Goal: Answer question/provide support: Share knowledge or assist other users

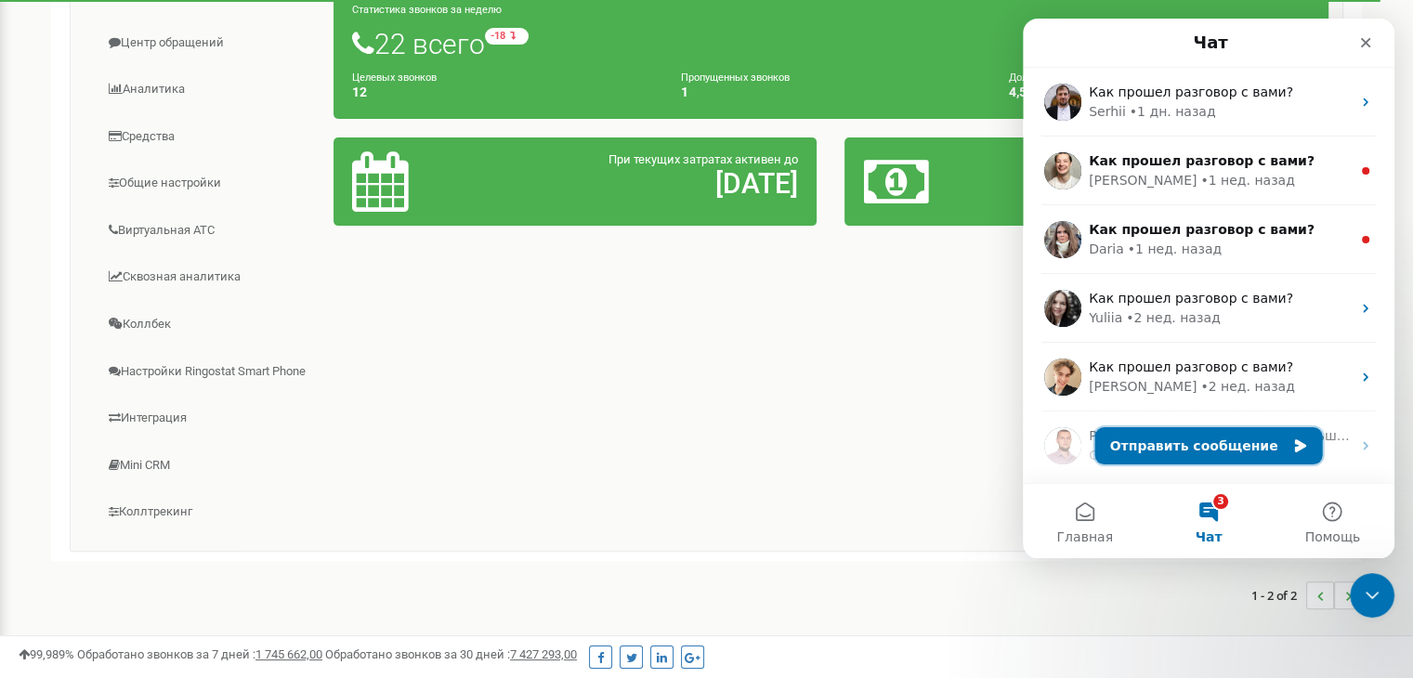
click at [1132, 454] on button "Отправить сообщение" at bounding box center [1209, 445] width 228 height 37
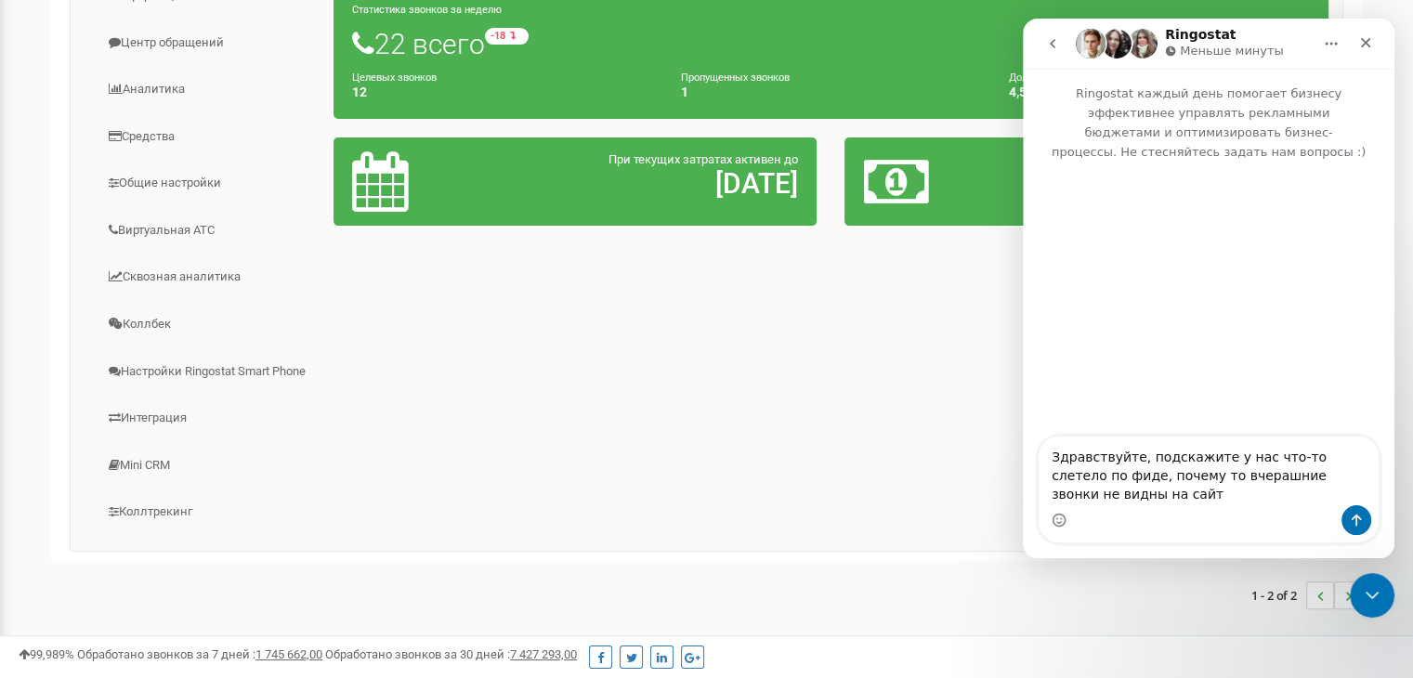
type textarea "Здравствуйте, подскажите у нас что-то слетело по фиде, почему то вчерашние звон…"
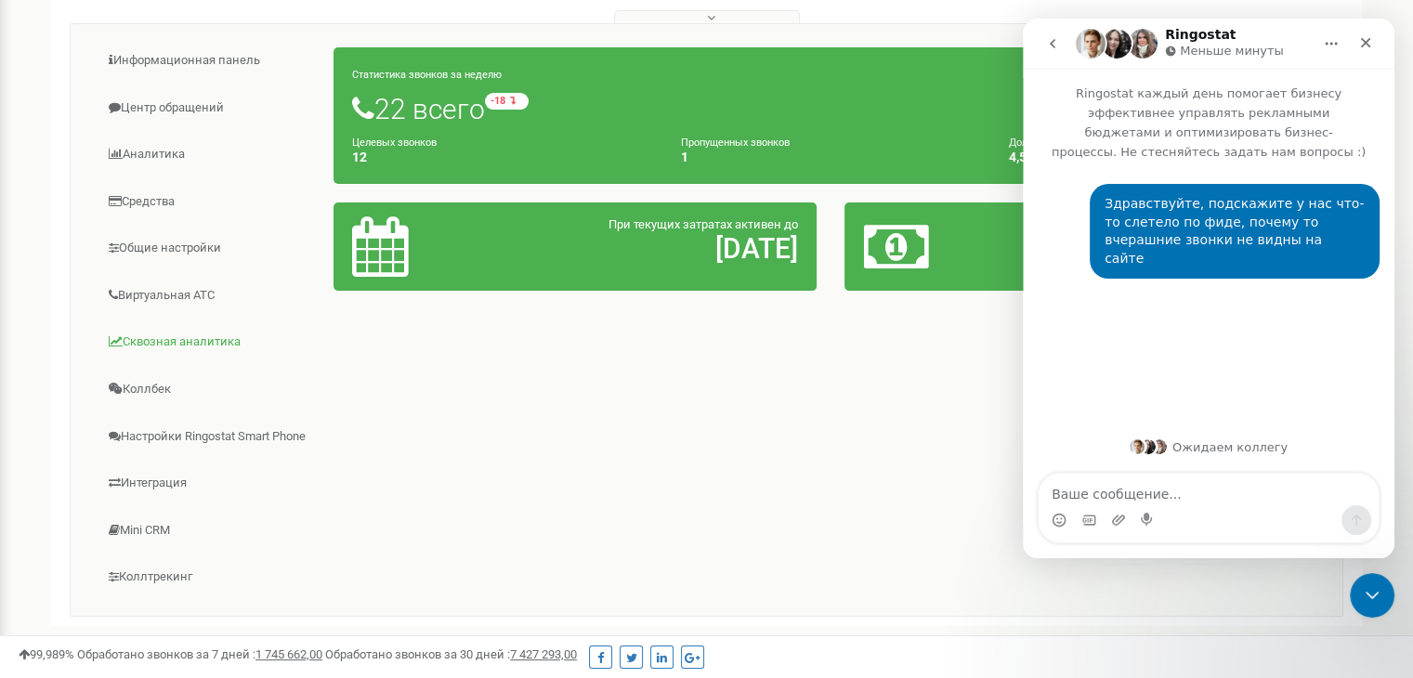
scroll to position [344, 0]
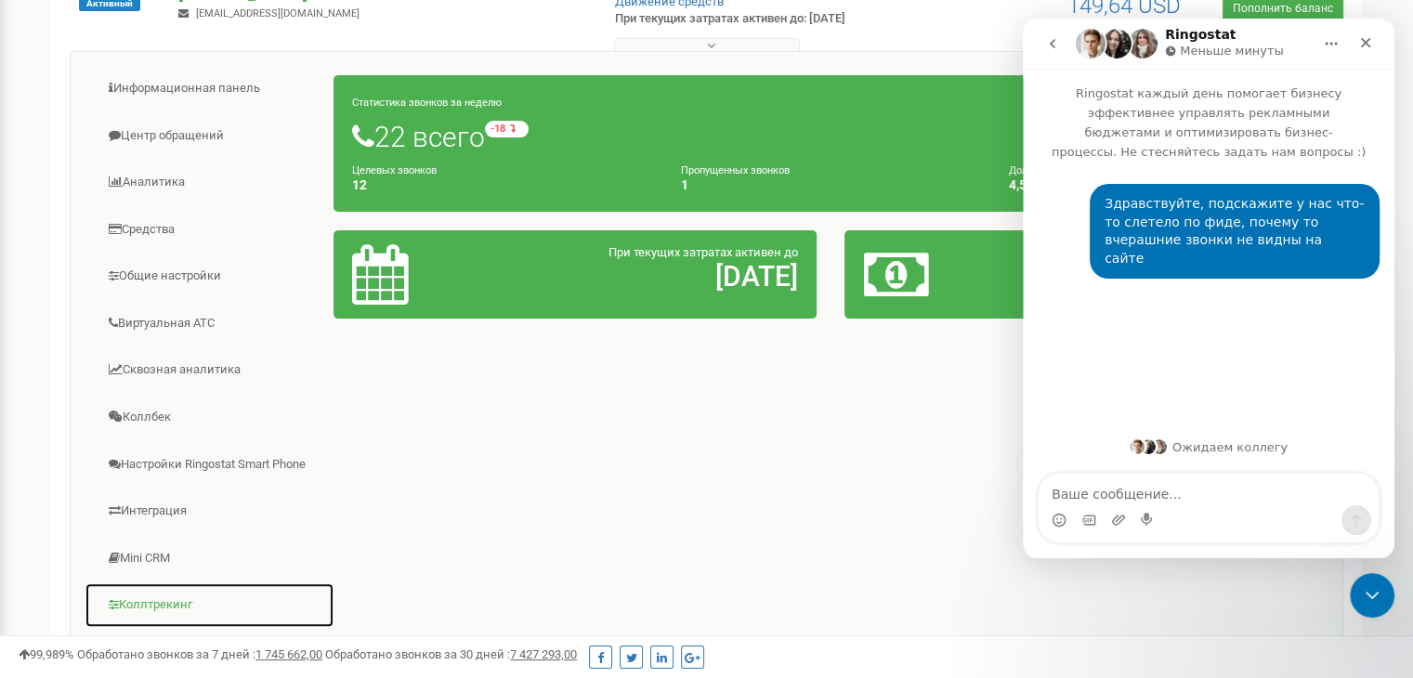
click at [166, 595] on link "Коллтрекинг" at bounding box center [210, 606] width 250 height 46
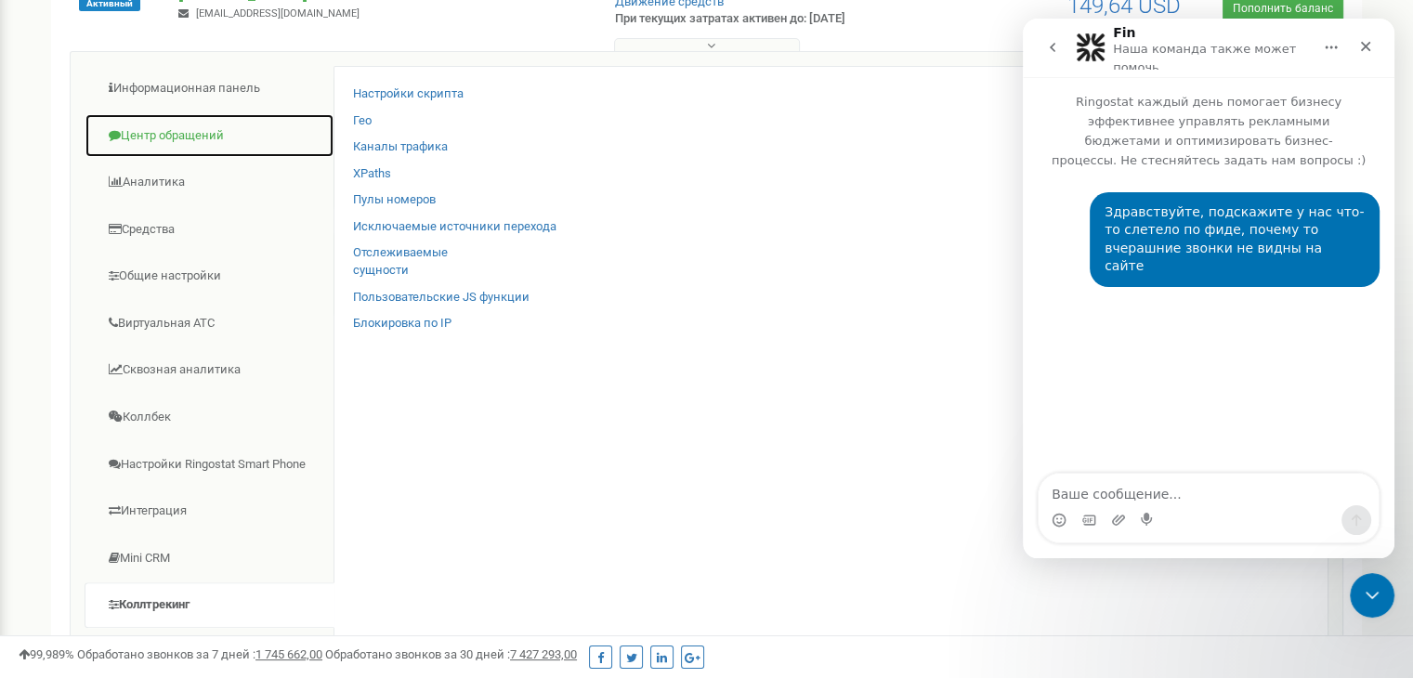
click at [165, 118] on link "Центр обращений" at bounding box center [210, 136] width 250 height 46
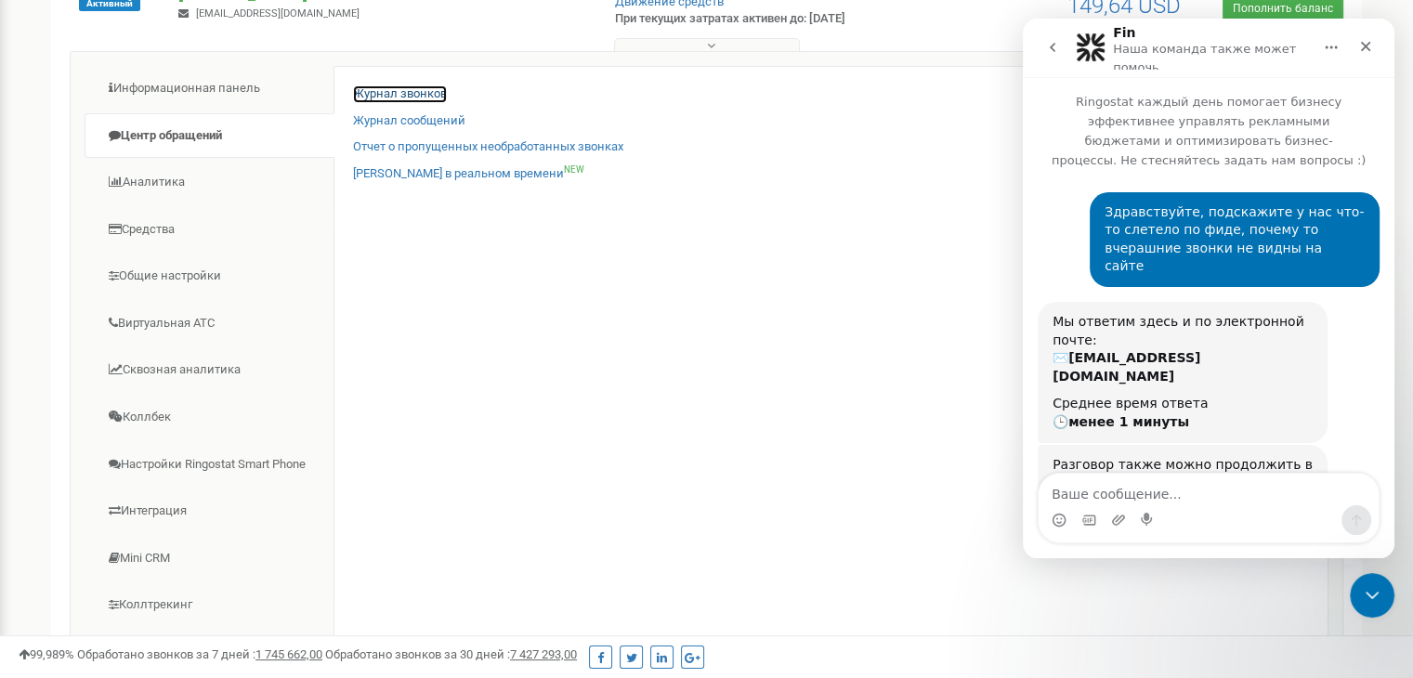
click at [388, 90] on link "Журнал звонков" at bounding box center [400, 94] width 94 height 18
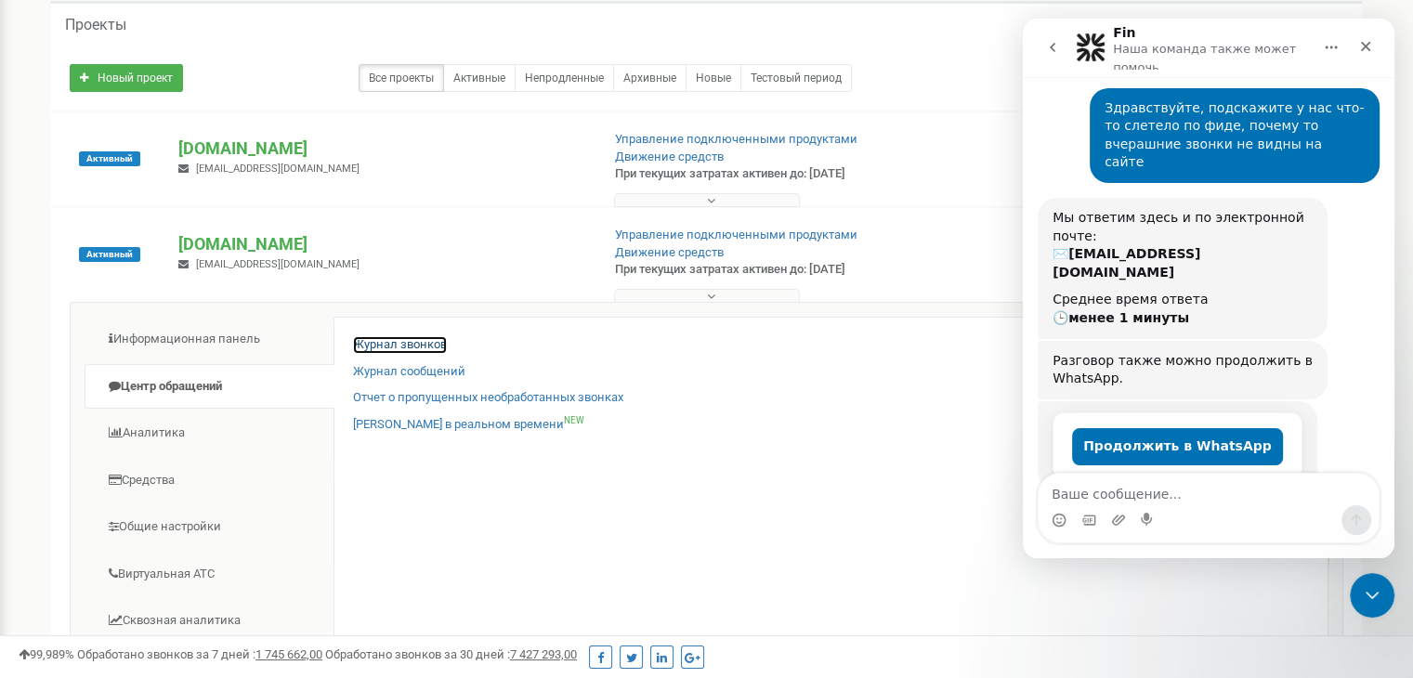
scroll to position [65, 0]
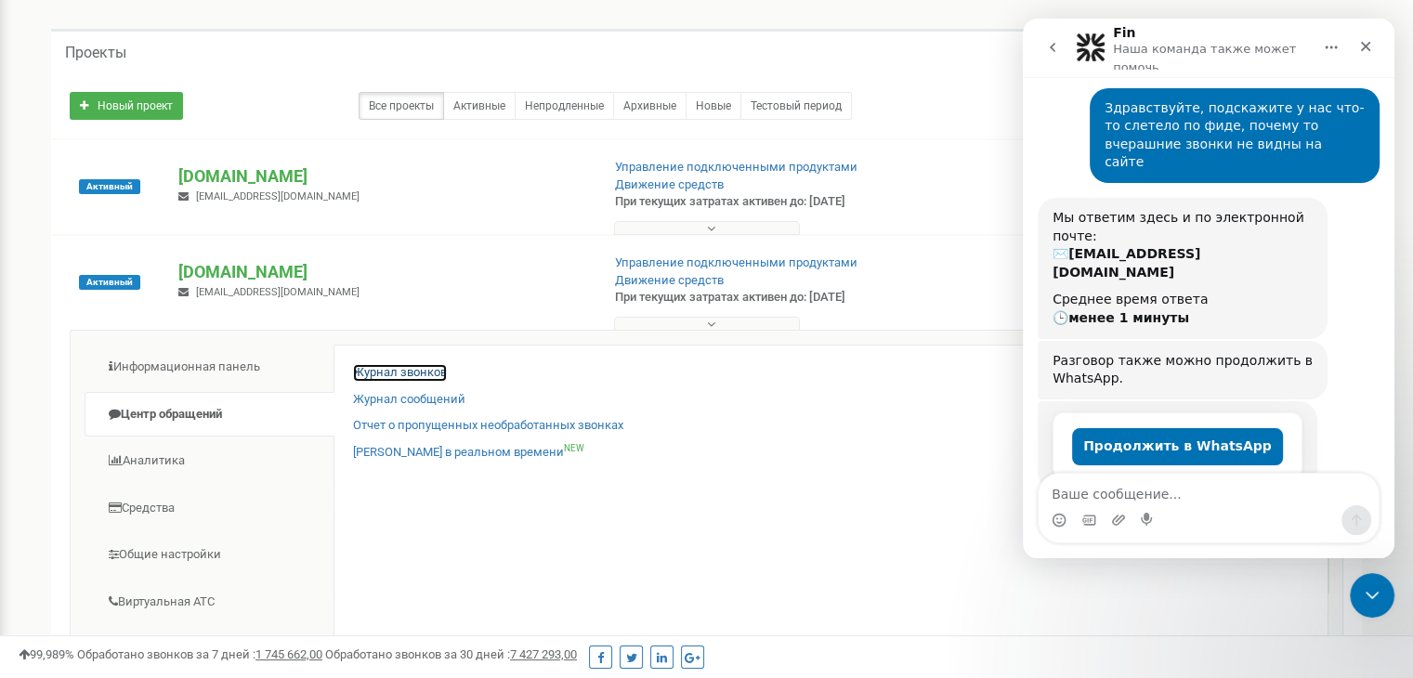
click at [398, 374] on link "Журнал звонков" at bounding box center [400, 373] width 94 height 18
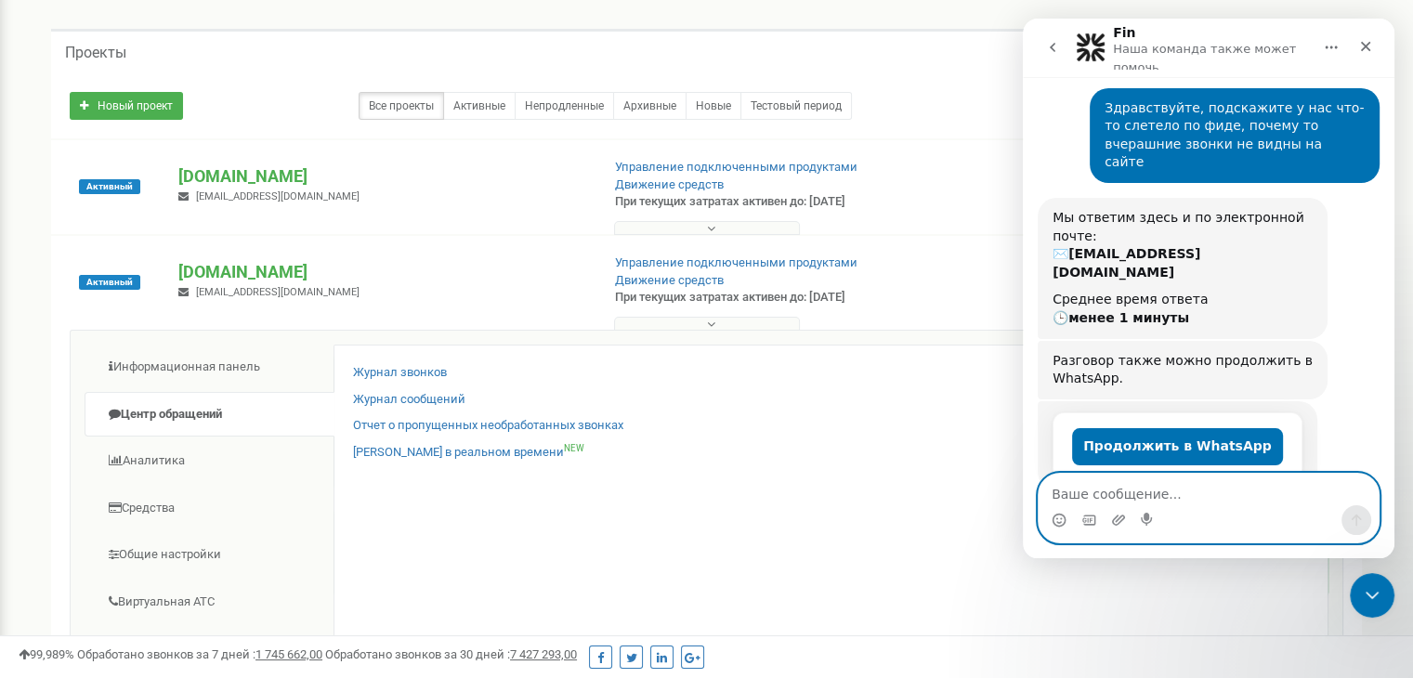
click at [1184, 490] on textarea "Ваше сообщение..." at bounding box center [1209, 490] width 340 height 32
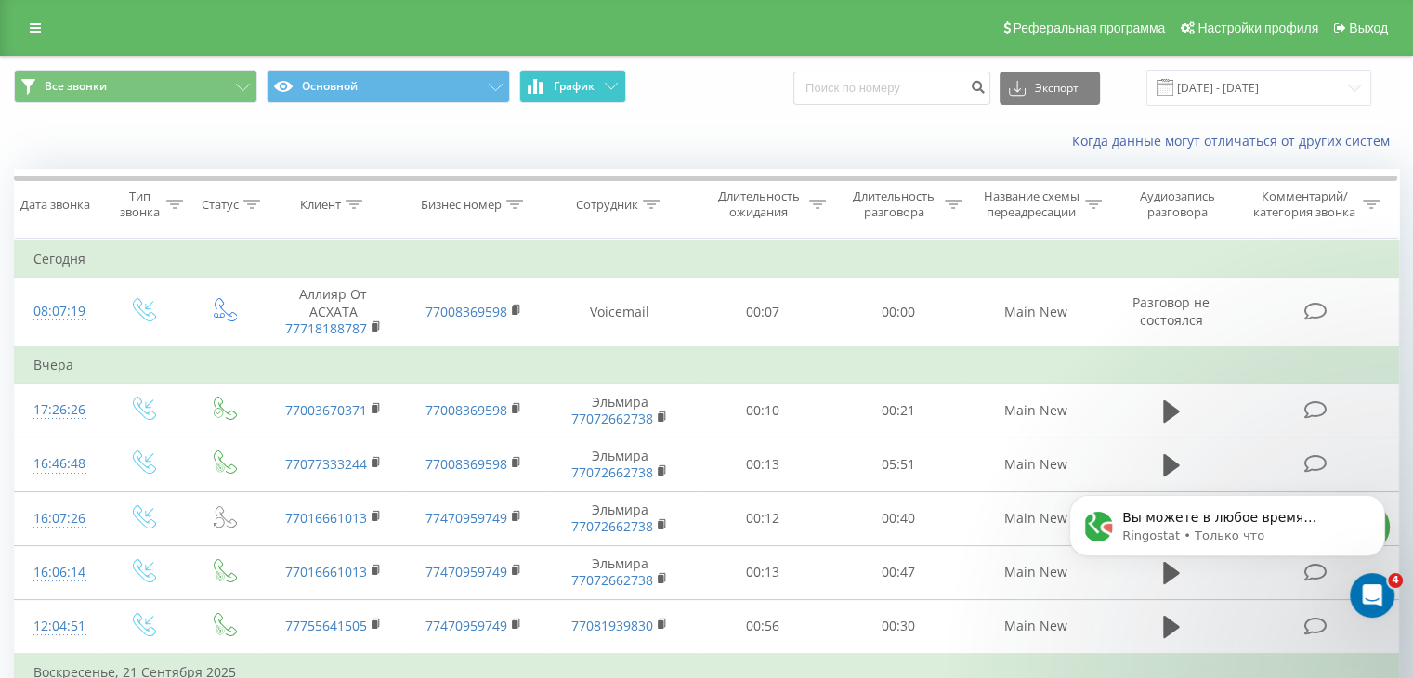
click at [551, 78] on button "График" at bounding box center [572, 86] width 107 height 33
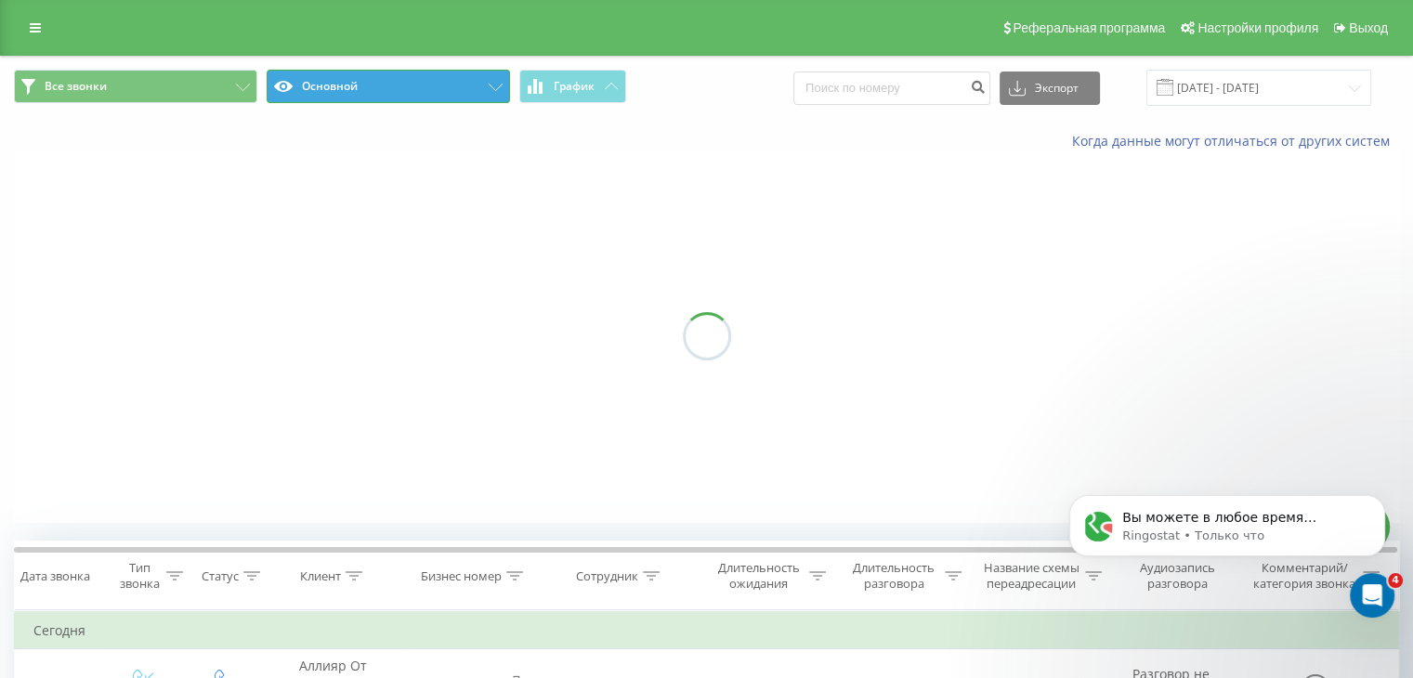
click at [400, 101] on button "Основной" at bounding box center [388, 86] width 243 height 33
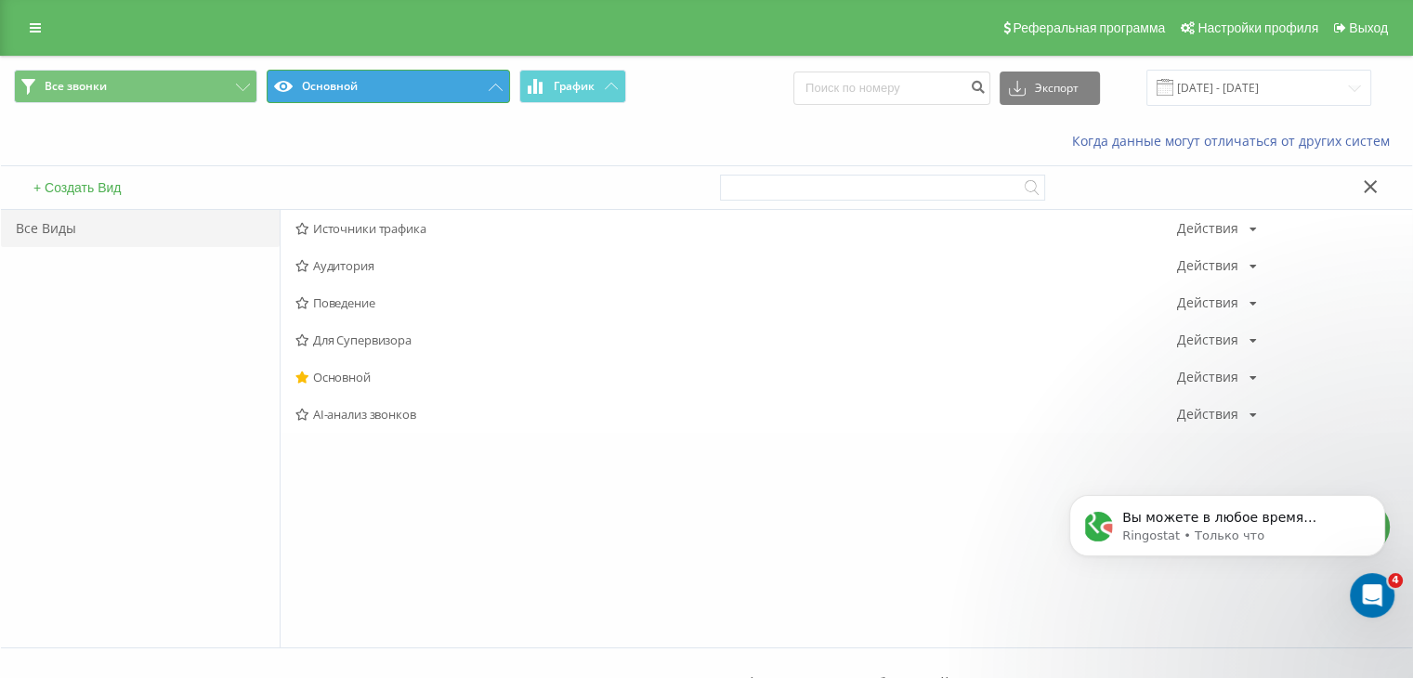
click at [402, 86] on button "Основной" at bounding box center [388, 86] width 243 height 33
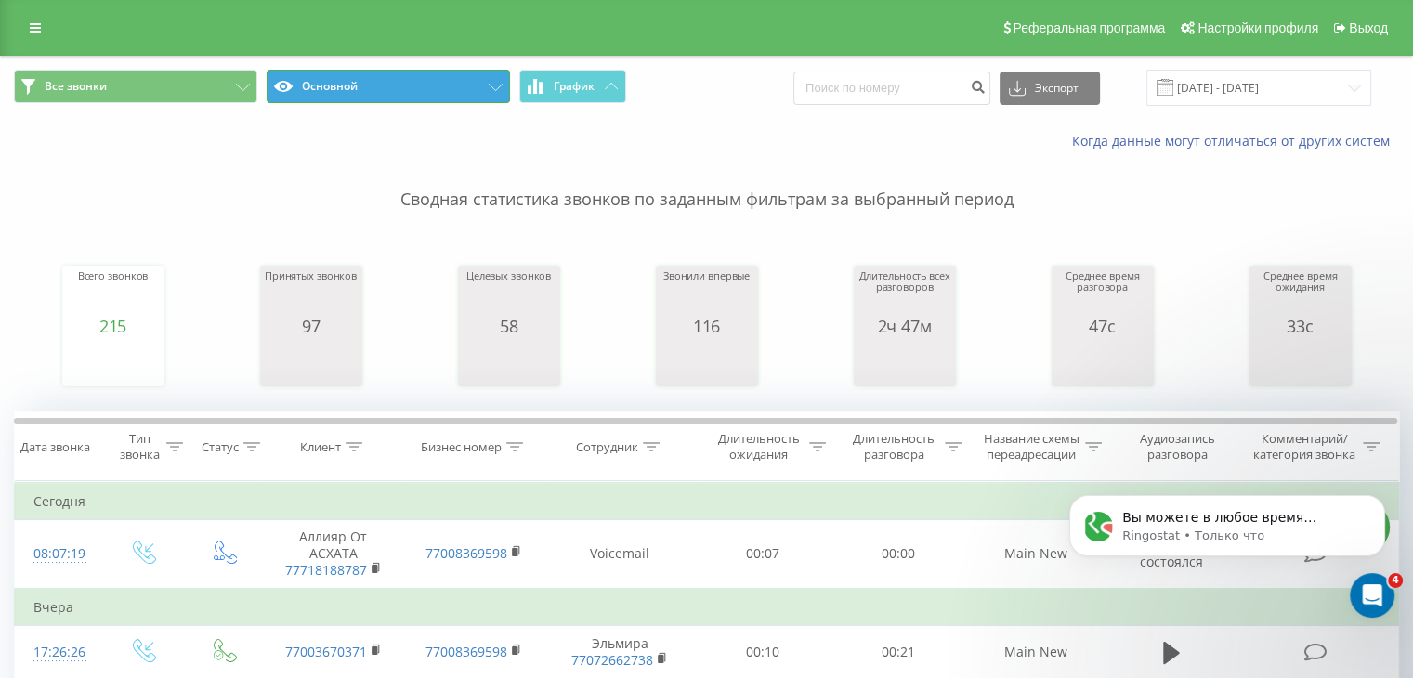
click at [388, 98] on button "Основной" at bounding box center [388, 86] width 243 height 33
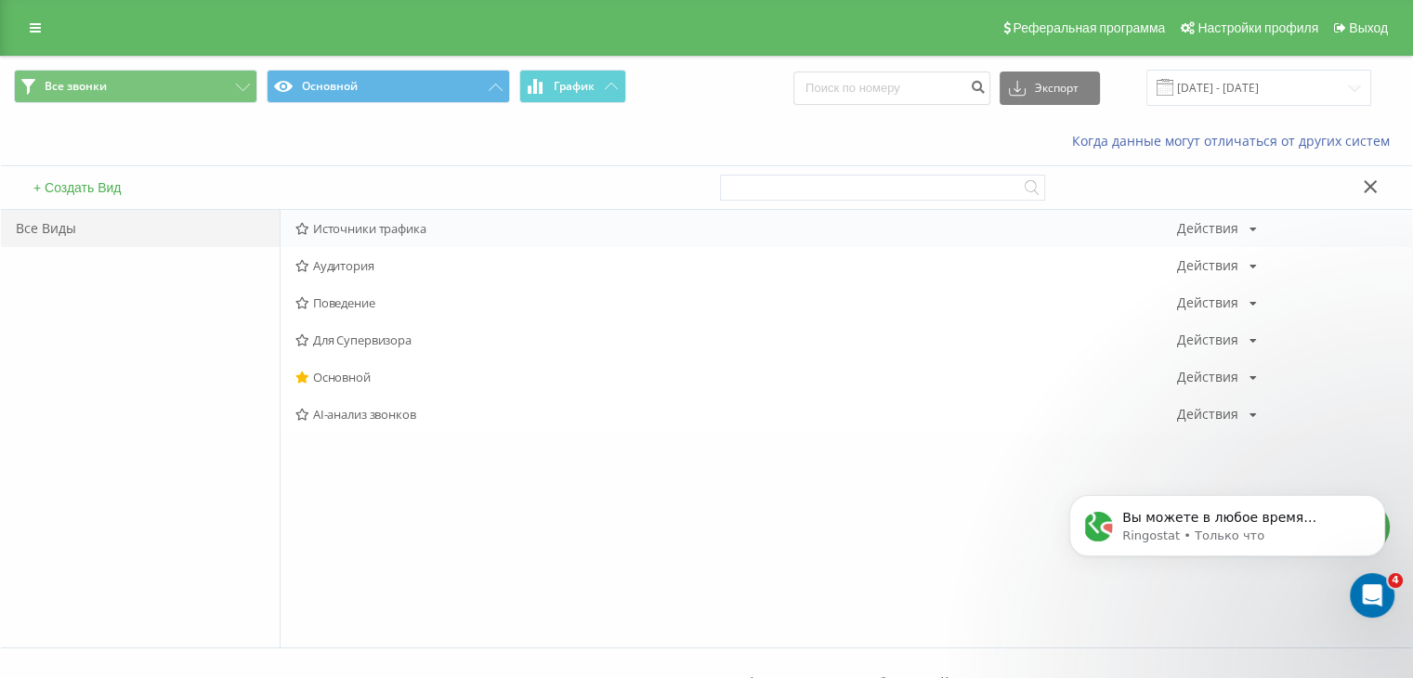
click at [368, 216] on div "Источники трафика Действия Редактировать Копировать Удалить По умолчанию Подели…" at bounding box center [847, 228] width 1132 height 37
click at [387, 230] on span "Источники трафика" at bounding box center [736, 228] width 882 height 13
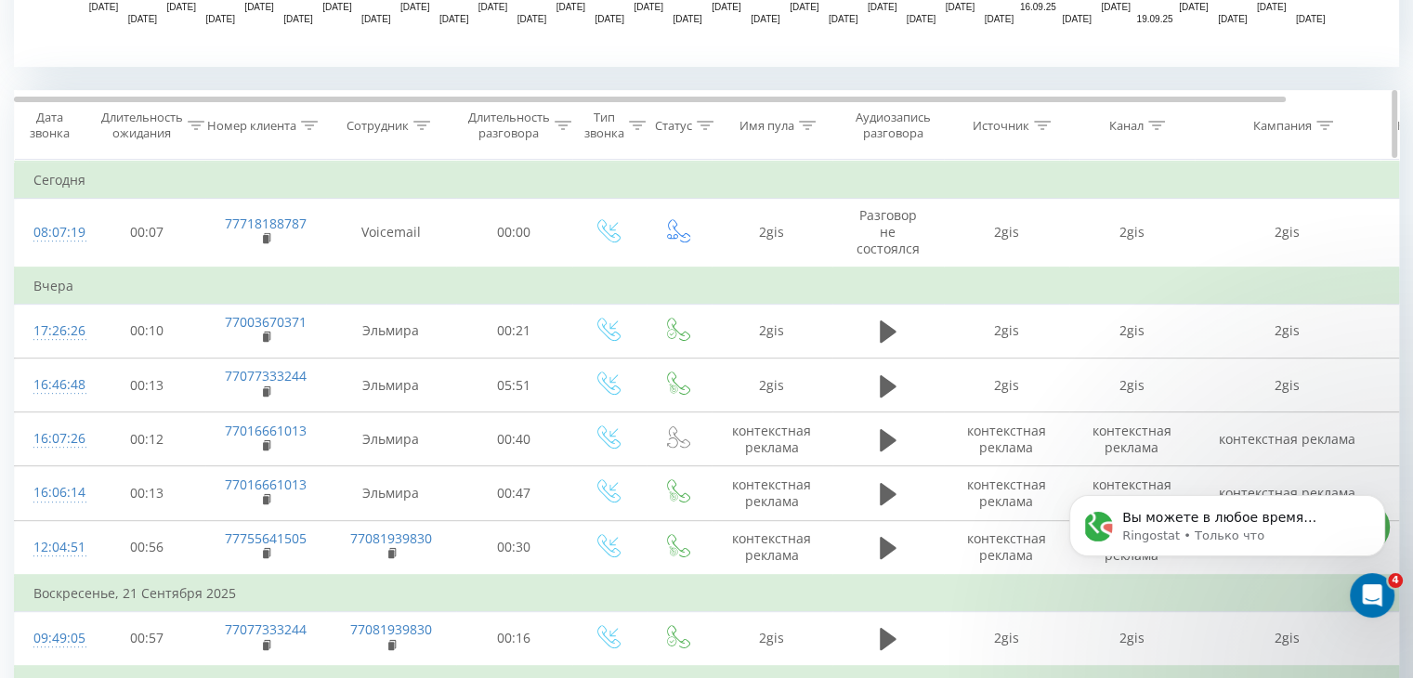
scroll to position [743, 0]
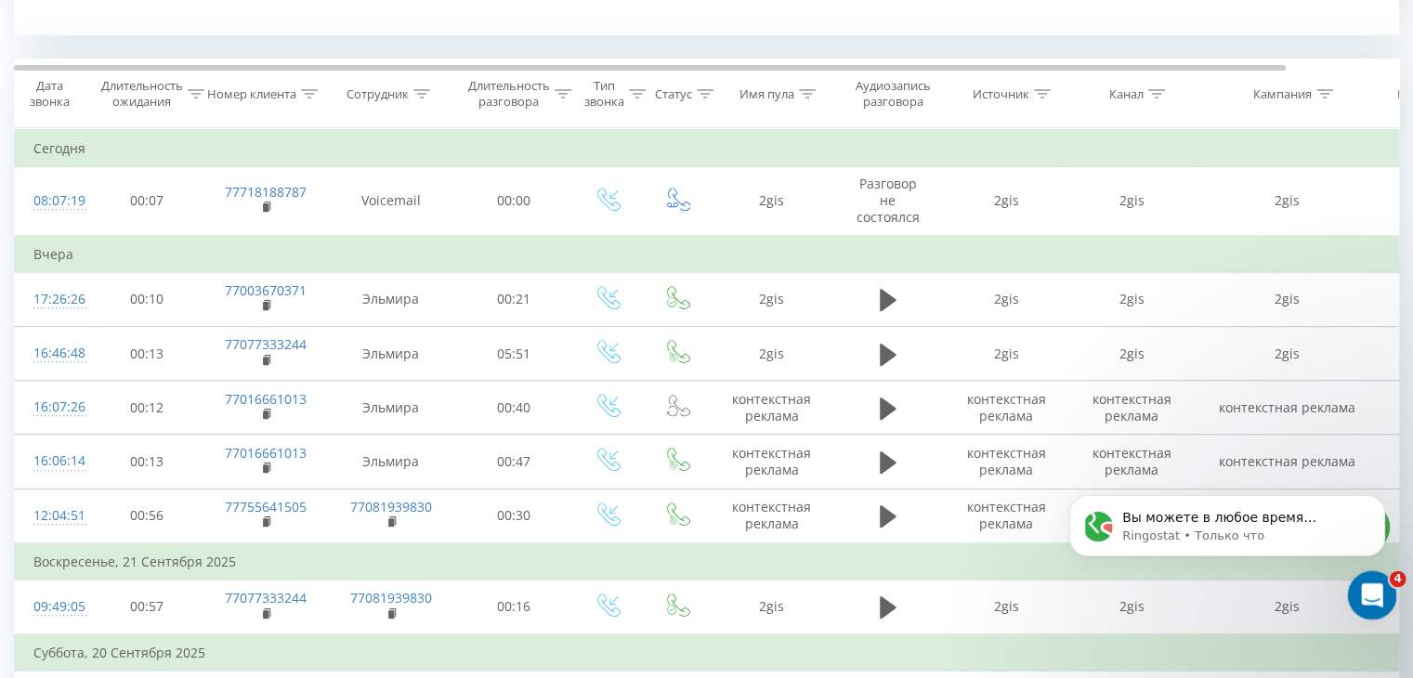
click at [1370, 589] on icon "Открыть службу сообщений Intercom" at bounding box center [1369, 592] width 13 height 15
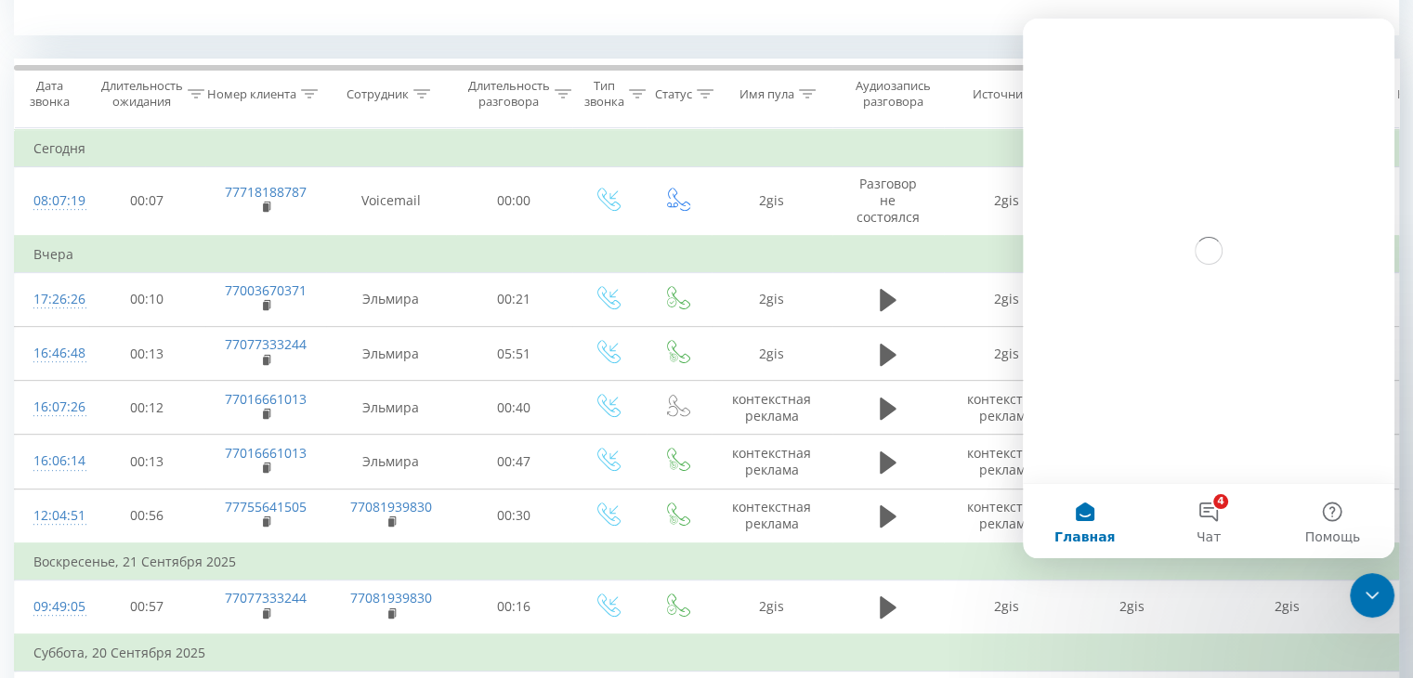
scroll to position [0, 0]
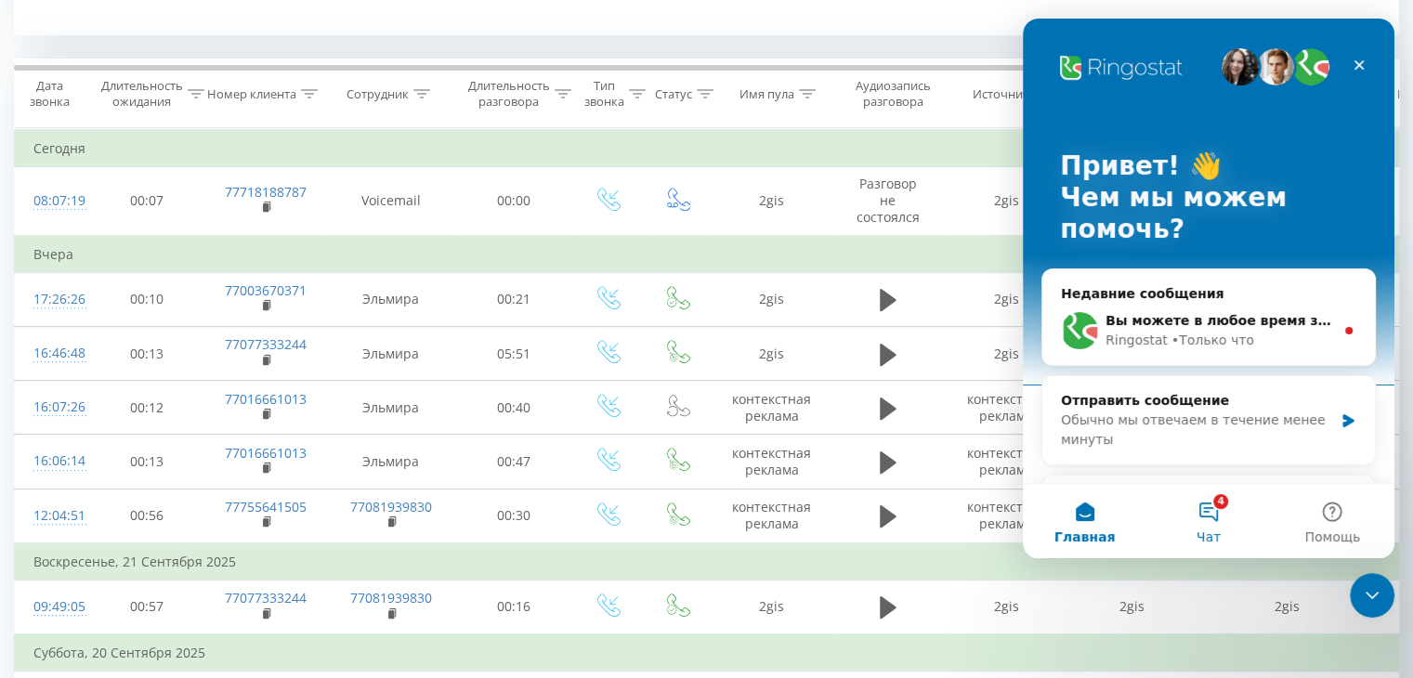
click at [1200, 503] on button "4 Чат" at bounding box center [1209, 521] width 124 height 74
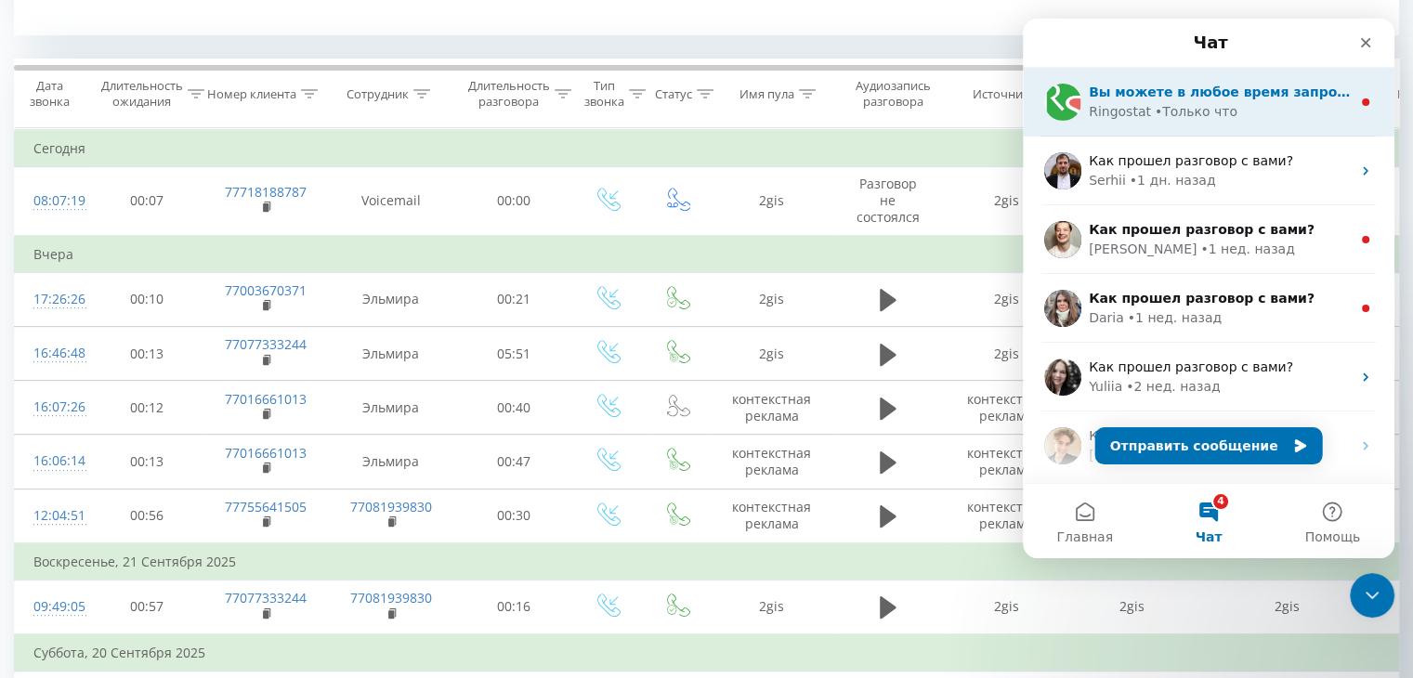
click at [1155, 105] on div "• Только что" at bounding box center [1196, 112] width 83 height 20
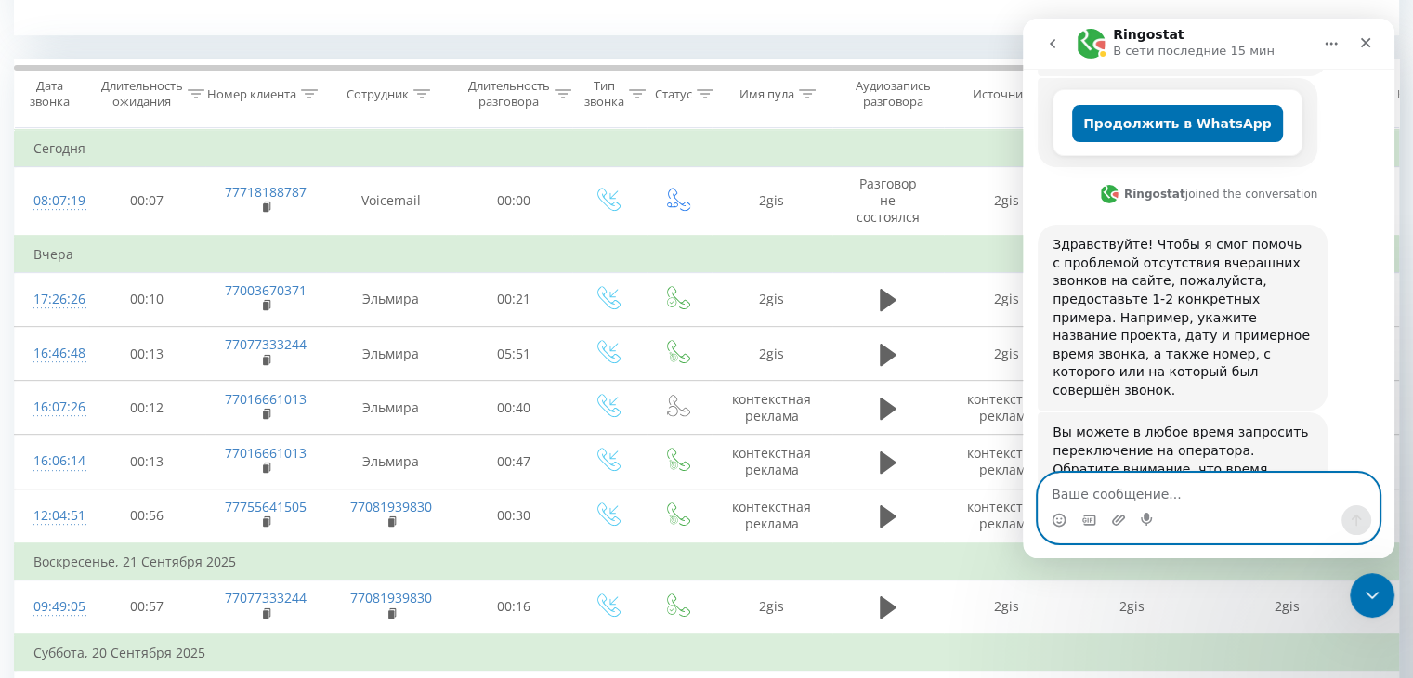
scroll to position [417, 0]
type textarea "ой в амо срм"
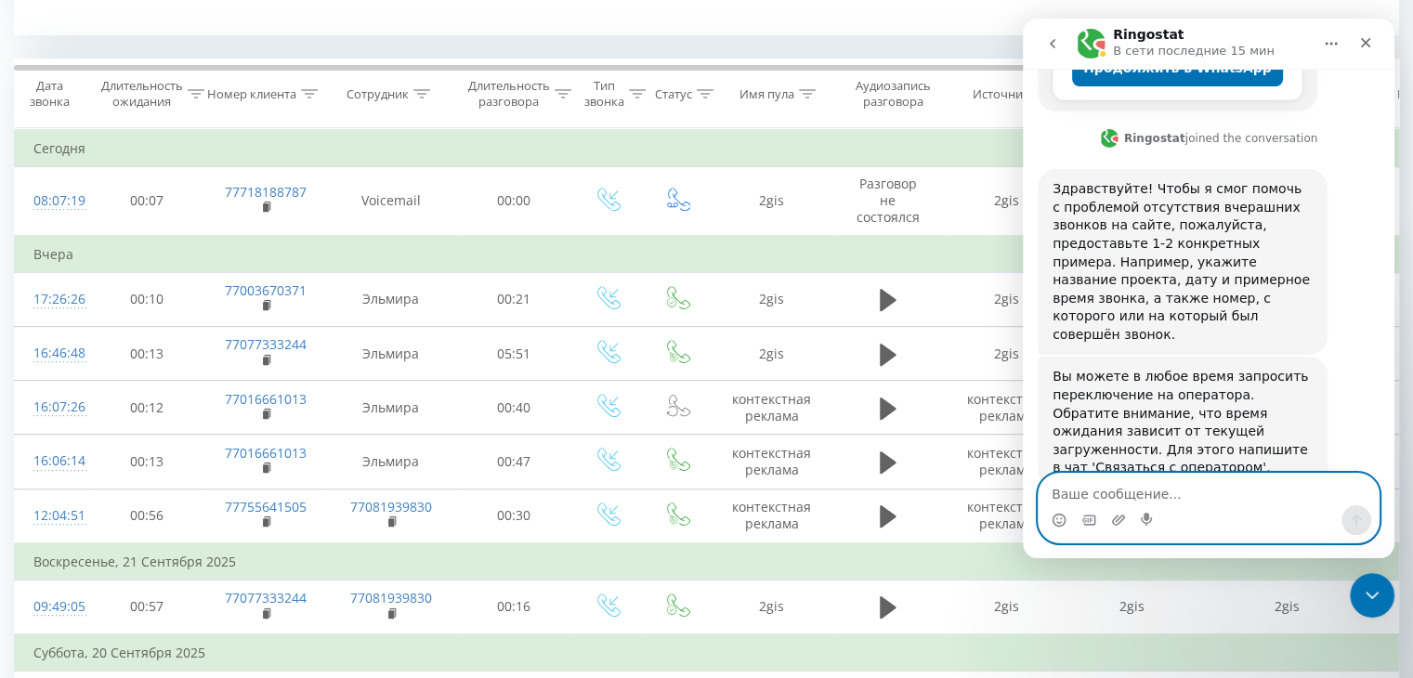
scroll to position [473, 0]
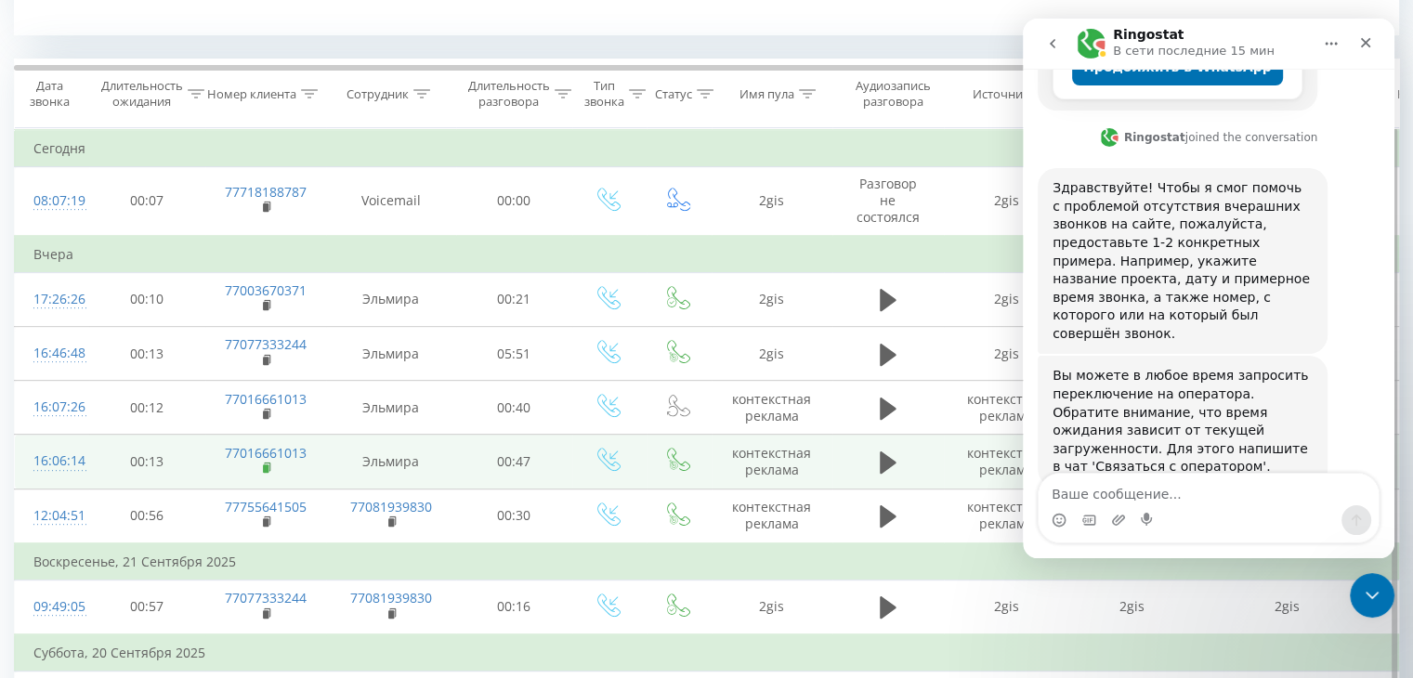
click at [263, 466] on rect at bounding box center [266, 469] width 6 height 8
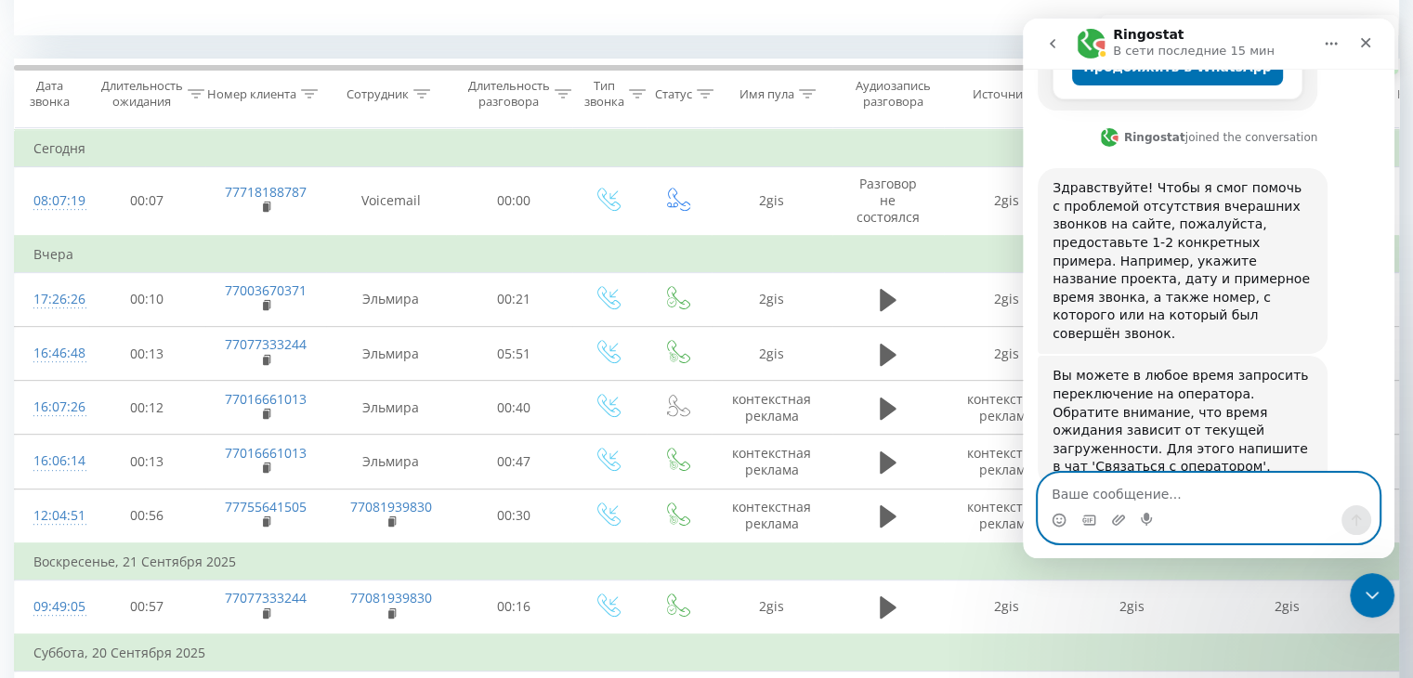
click at [1136, 492] on textarea "Ваше сообщение..." at bounding box center [1209, 490] width 340 height 32
paste textarea "77016661013"
type textarea "77016661013"
click at [1345, 518] on button "Отправить сообщение…" at bounding box center [1357, 520] width 30 height 30
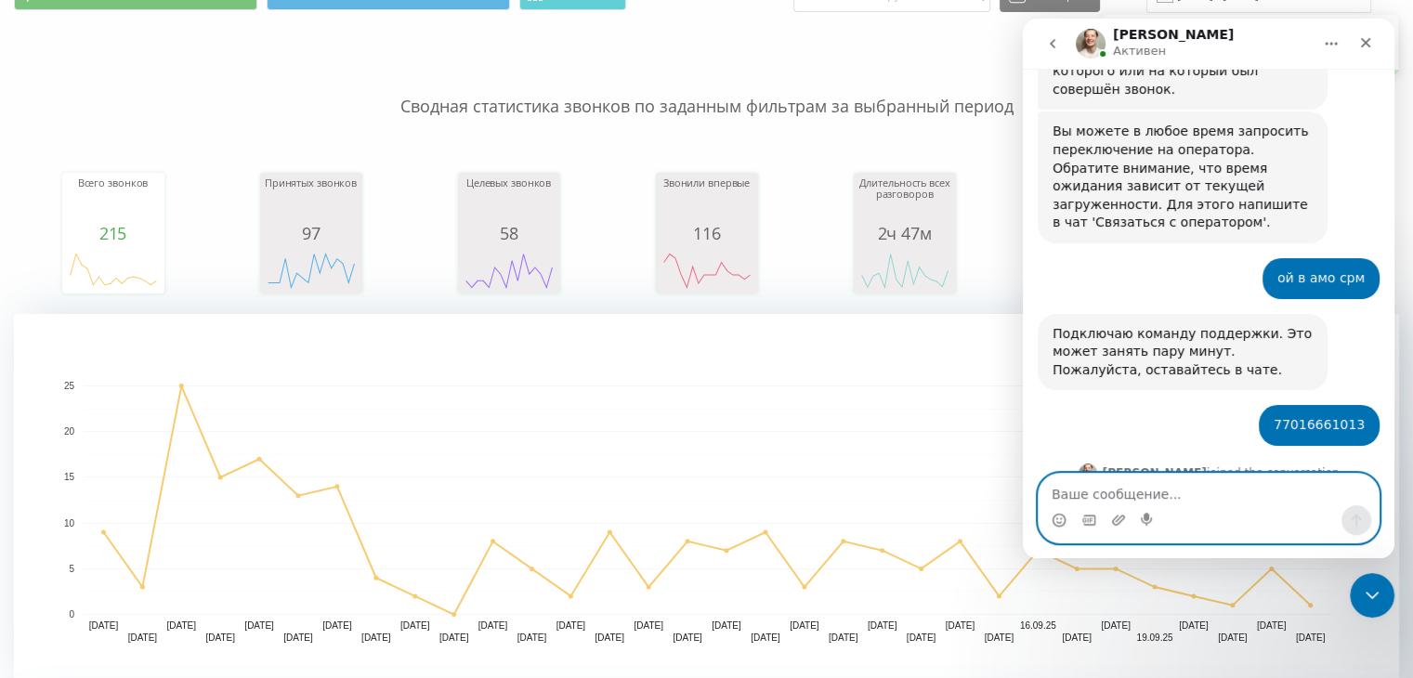
scroll to position [780, 0]
